Goal: Check status: Check status

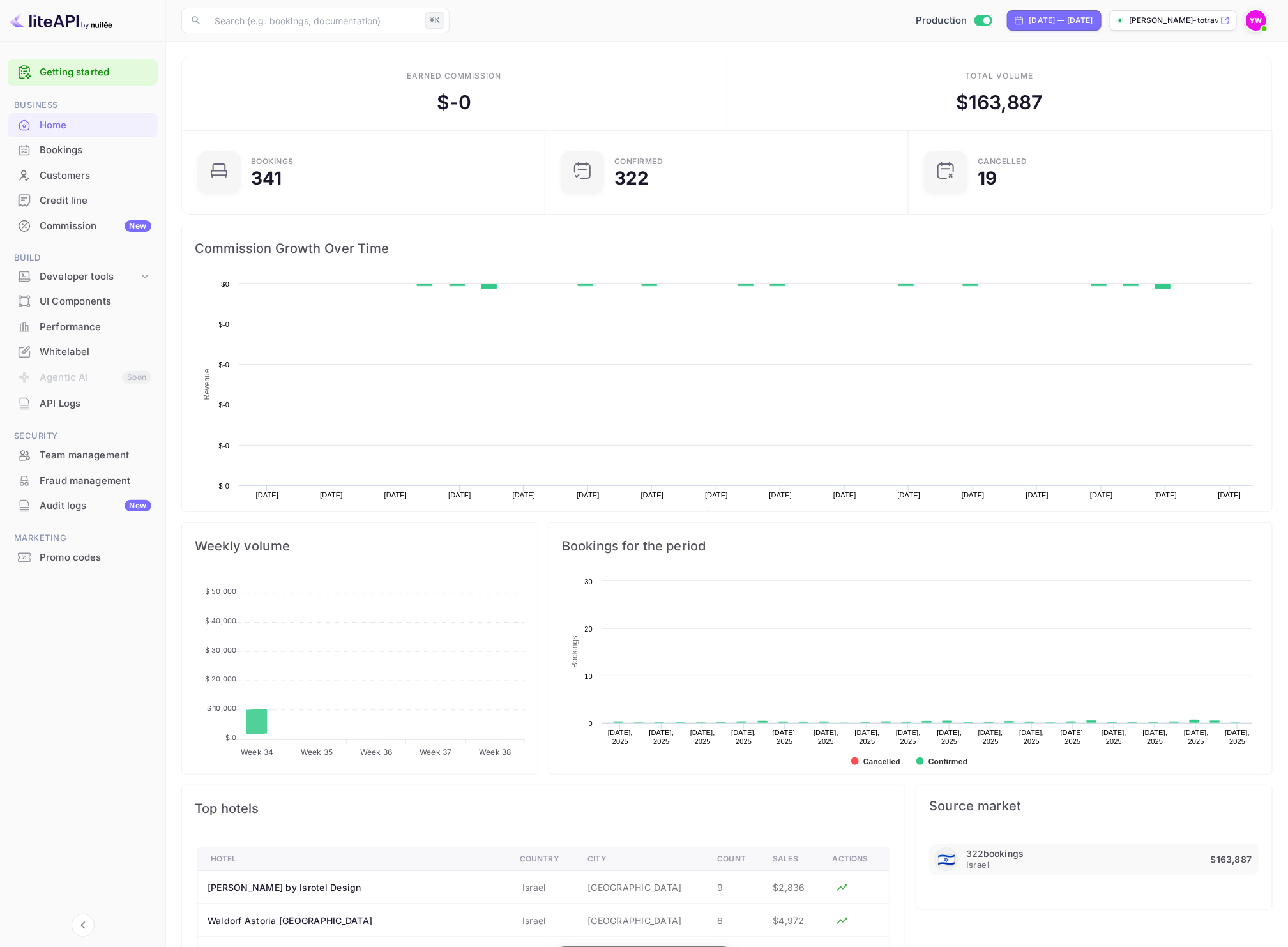
scroll to position [196, 343]
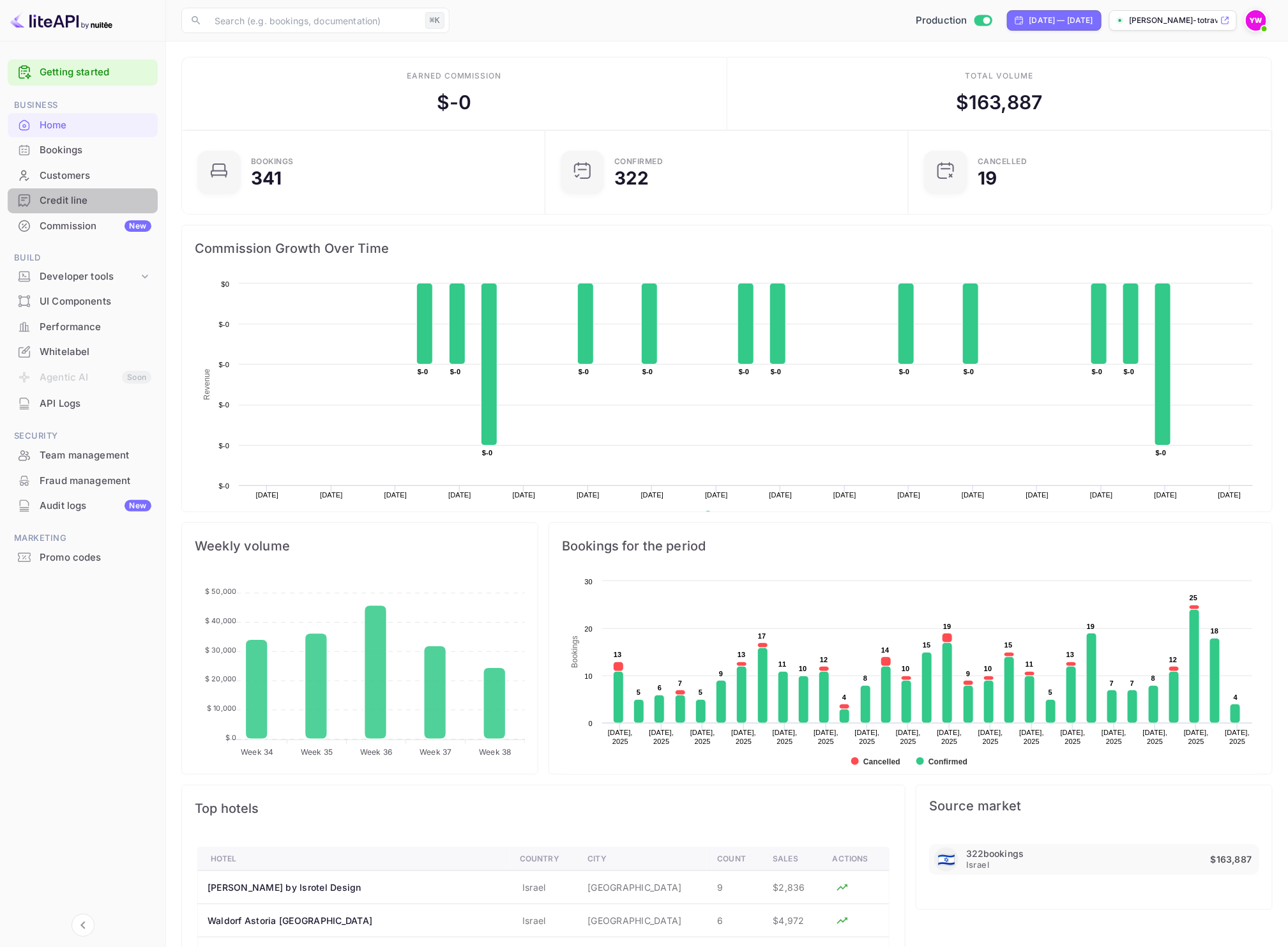
click at [77, 201] on div "Credit line" at bounding box center [95, 200] width 111 height 14
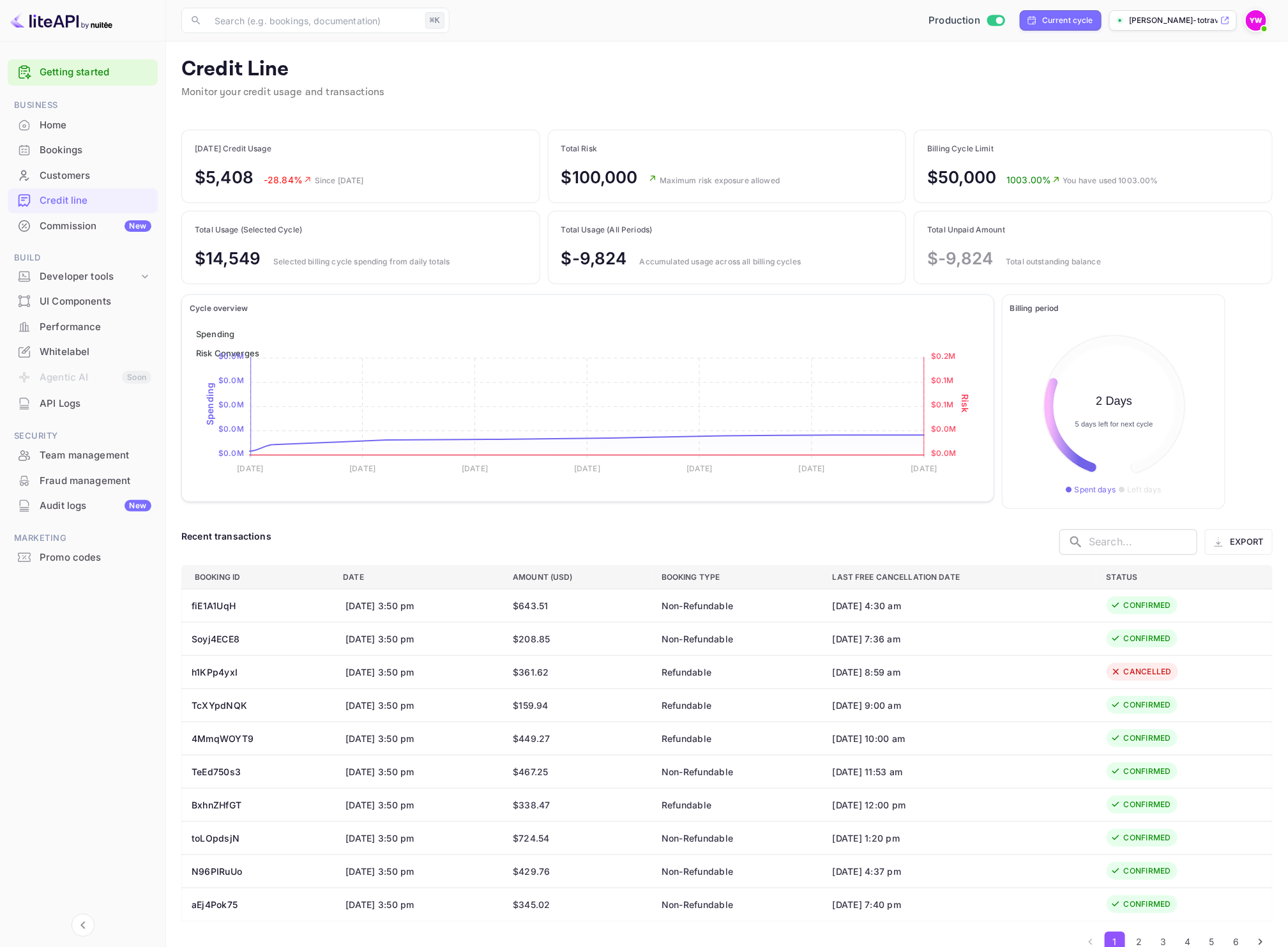
scroll to position [148, 195]
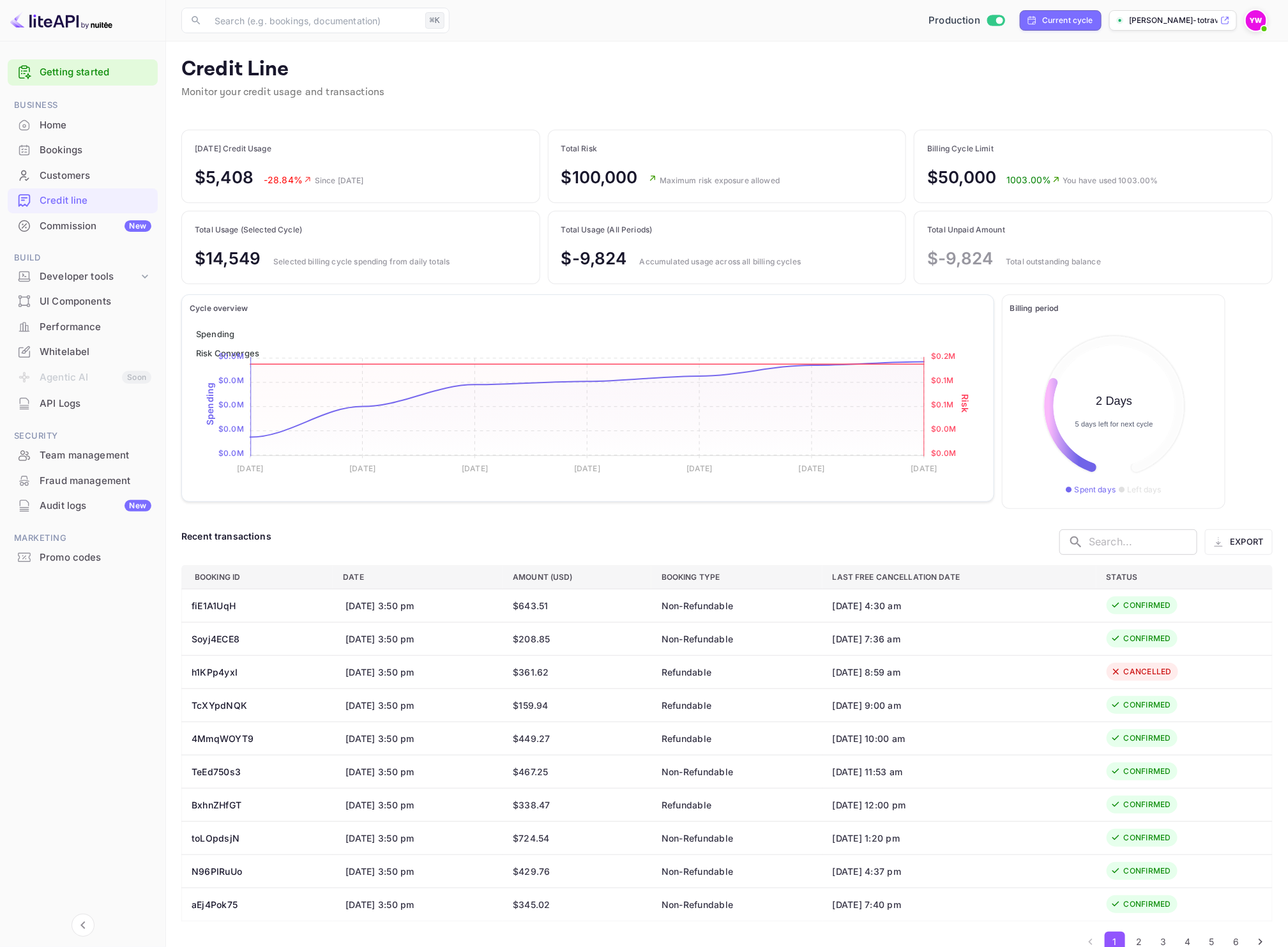
click at [79, 133] on div "Home" at bounding box center [82, 125] width 150 height 25
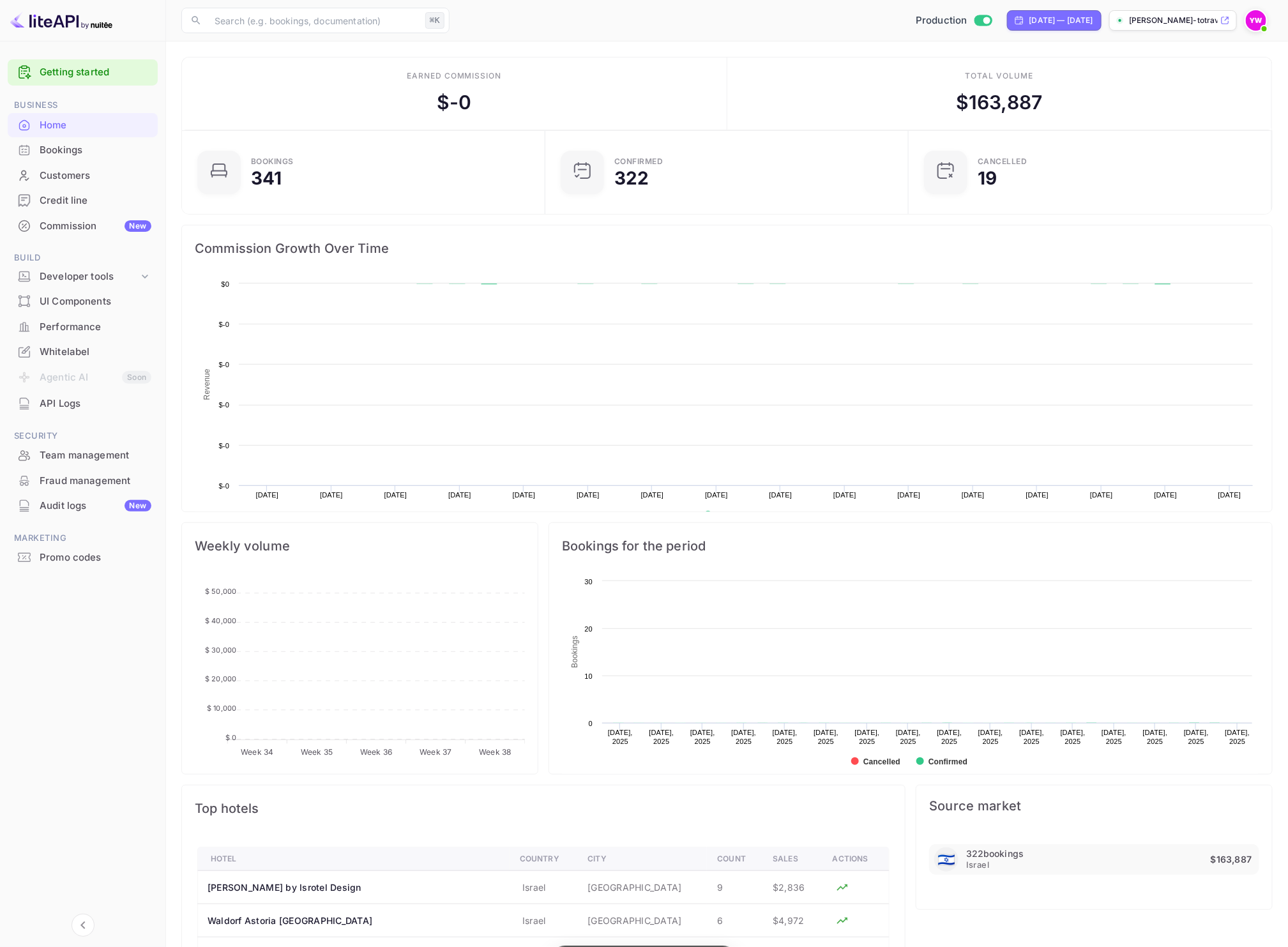
scroll to position [196, 343]
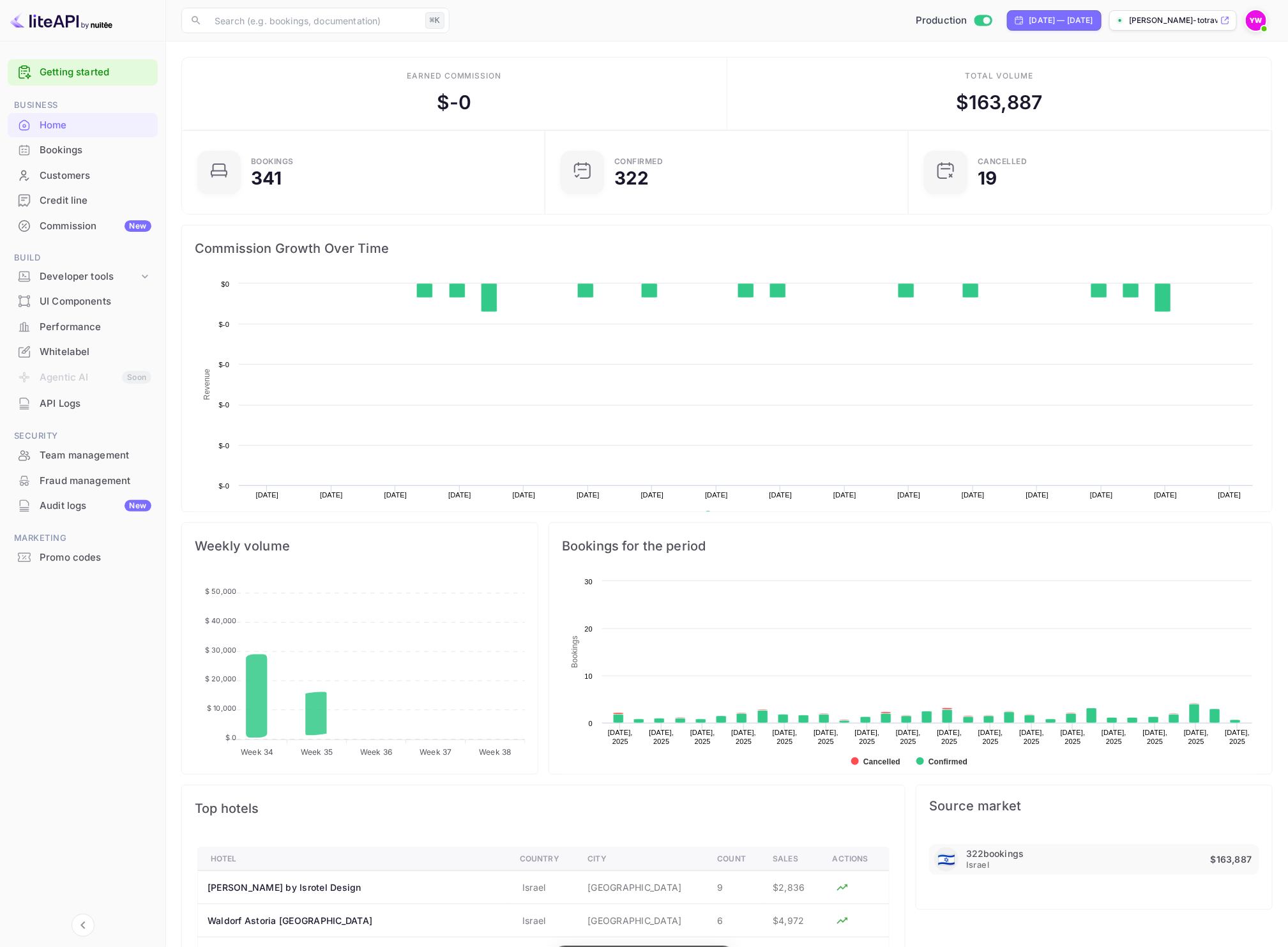
click at [70, 194] on div "Credit line" at bounding box center [95, 200] width 111 height 14
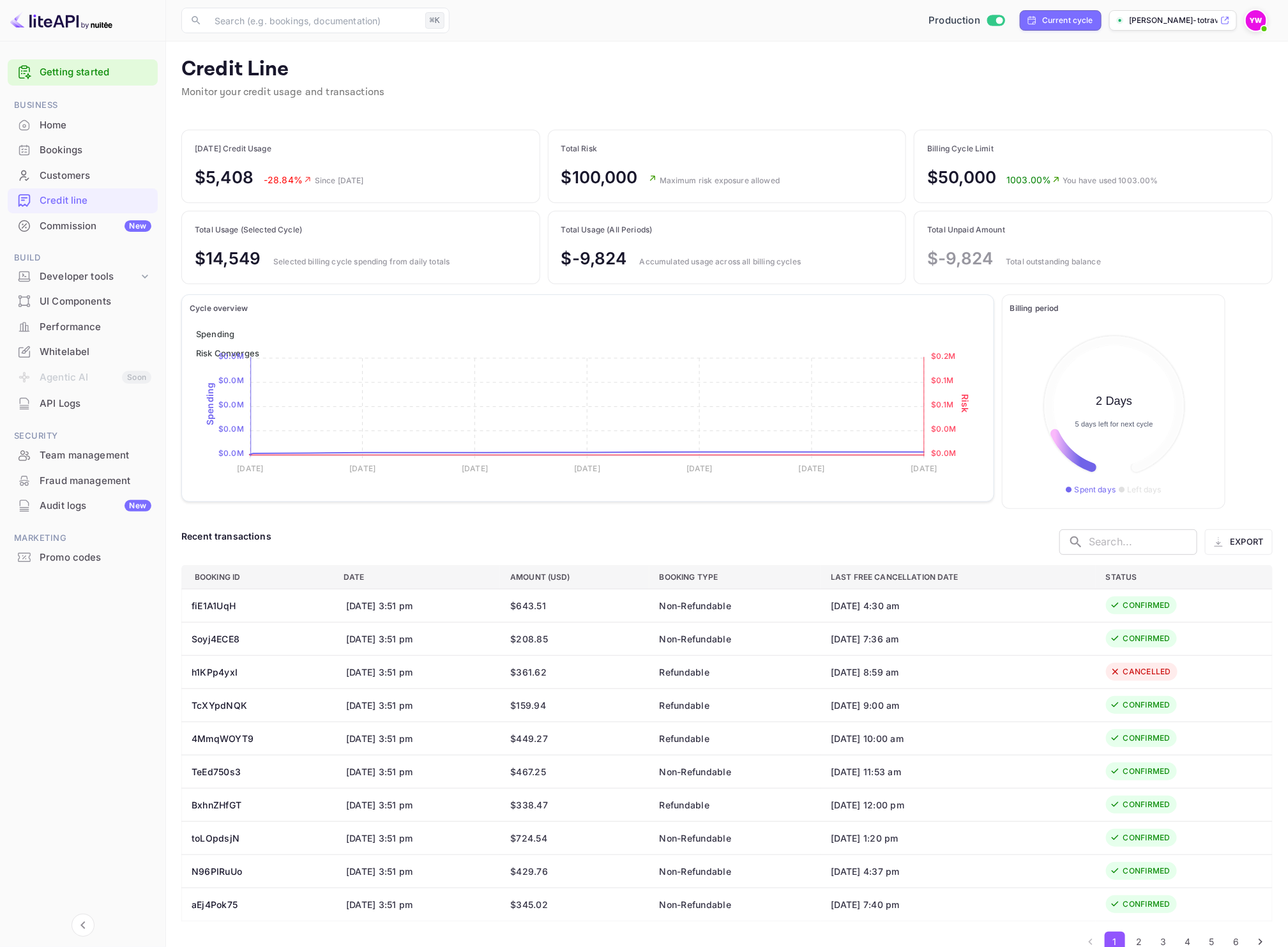
scroll to position [148, 195]
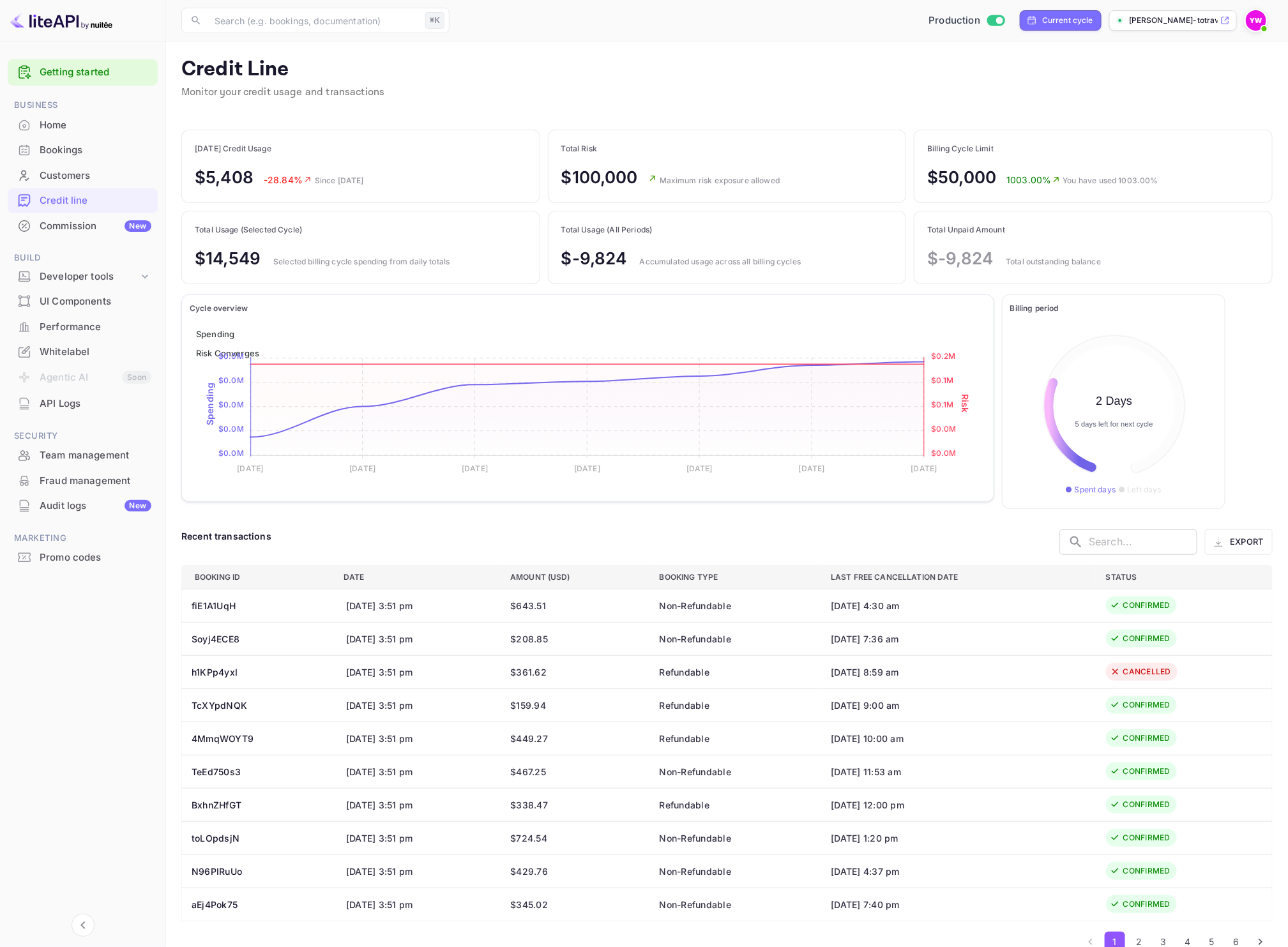
click at [486, 86] on div "Credit Line Monitor your credit usage and transactions" at bounding box center [726, 86] width 1091 height 59
